Goal: Navigation & Orientation: Find specific page/section

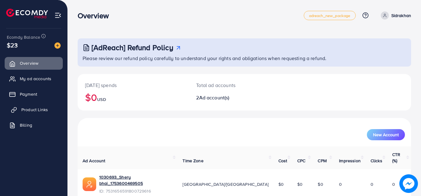
click at [36, 108] on span "Product Links" at bounding box center [34, 110] width 27 height 6
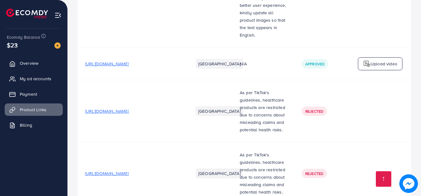
scroll to position [0, 188]
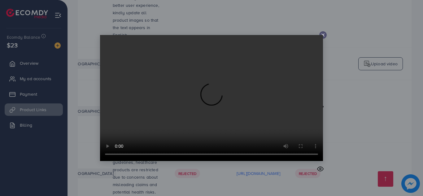
click at [322, 35] on icon at bounding box center [322, 35] width 5 height 5
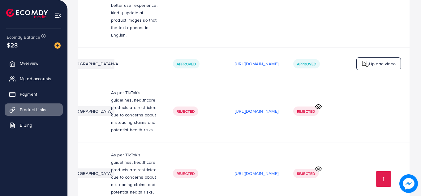
scroll to position [0, 186]
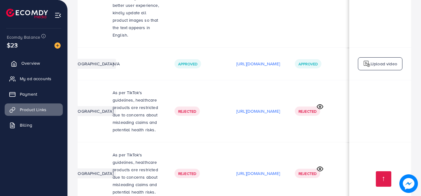
click at [35, 63] on span "Overview" at bounding box center [30, 63] width 19 height 6
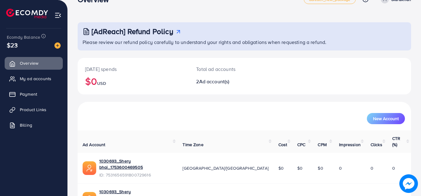
scroll to position [41, 0]
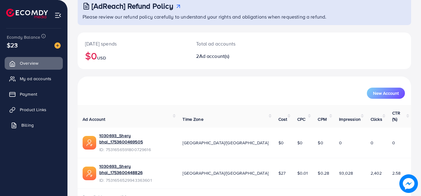
click at [22, 124] on span "Billing" at bounding box center [27, 125] width 12 height 6
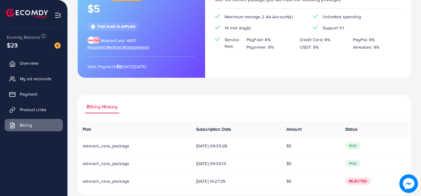
scroll to position [75, 0]
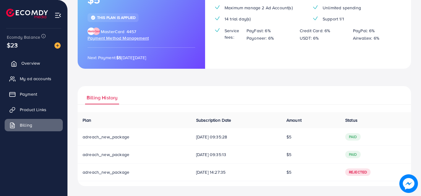
click at [41, 62] on link "Overview" at bounding box center [34, 63] width 58 height 12
